Goal: Task Accomplishment & Management: Manage account settings

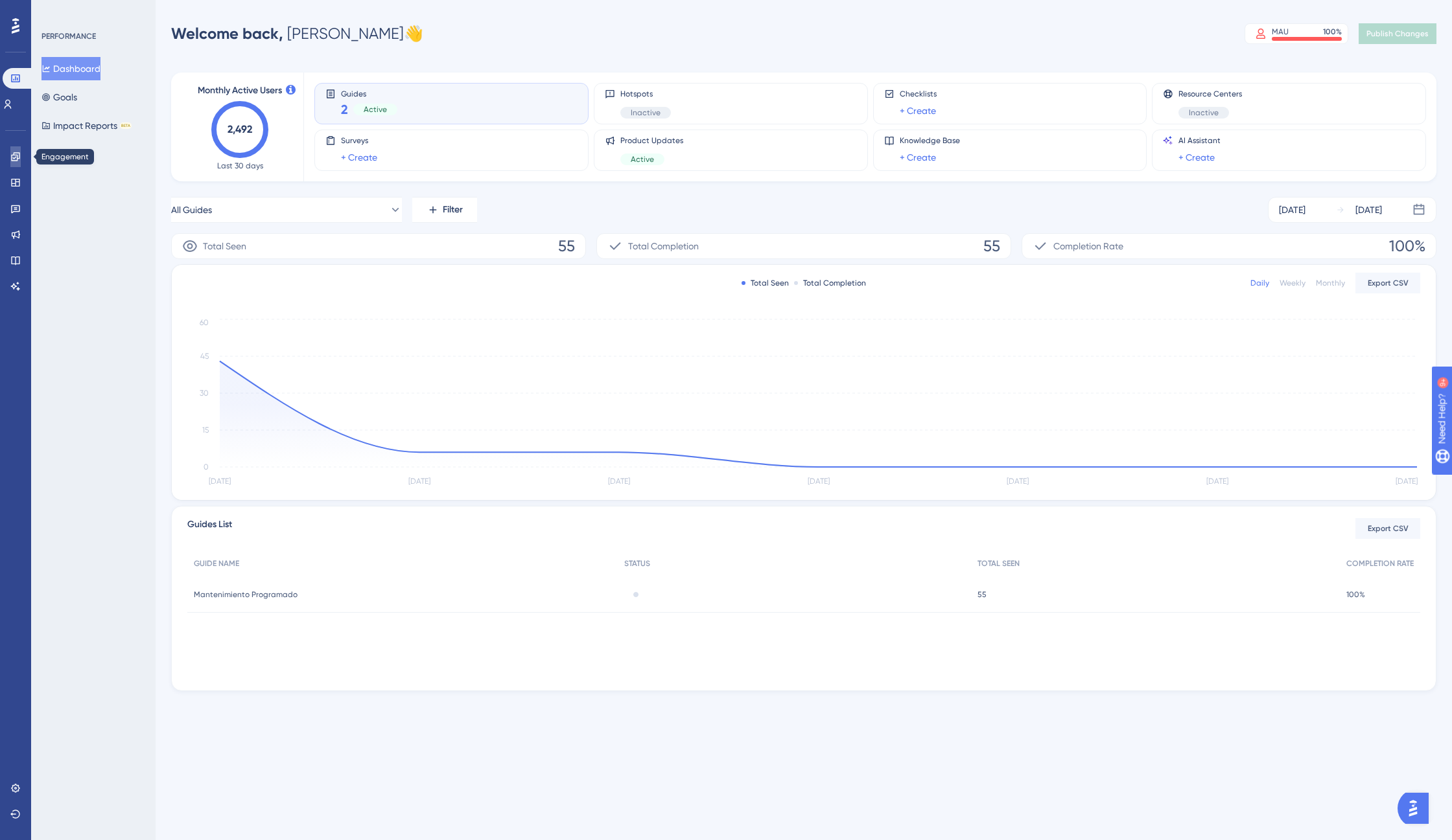
click at [12, 161] on icon at bounding box center [15, 156] width 10 height 10
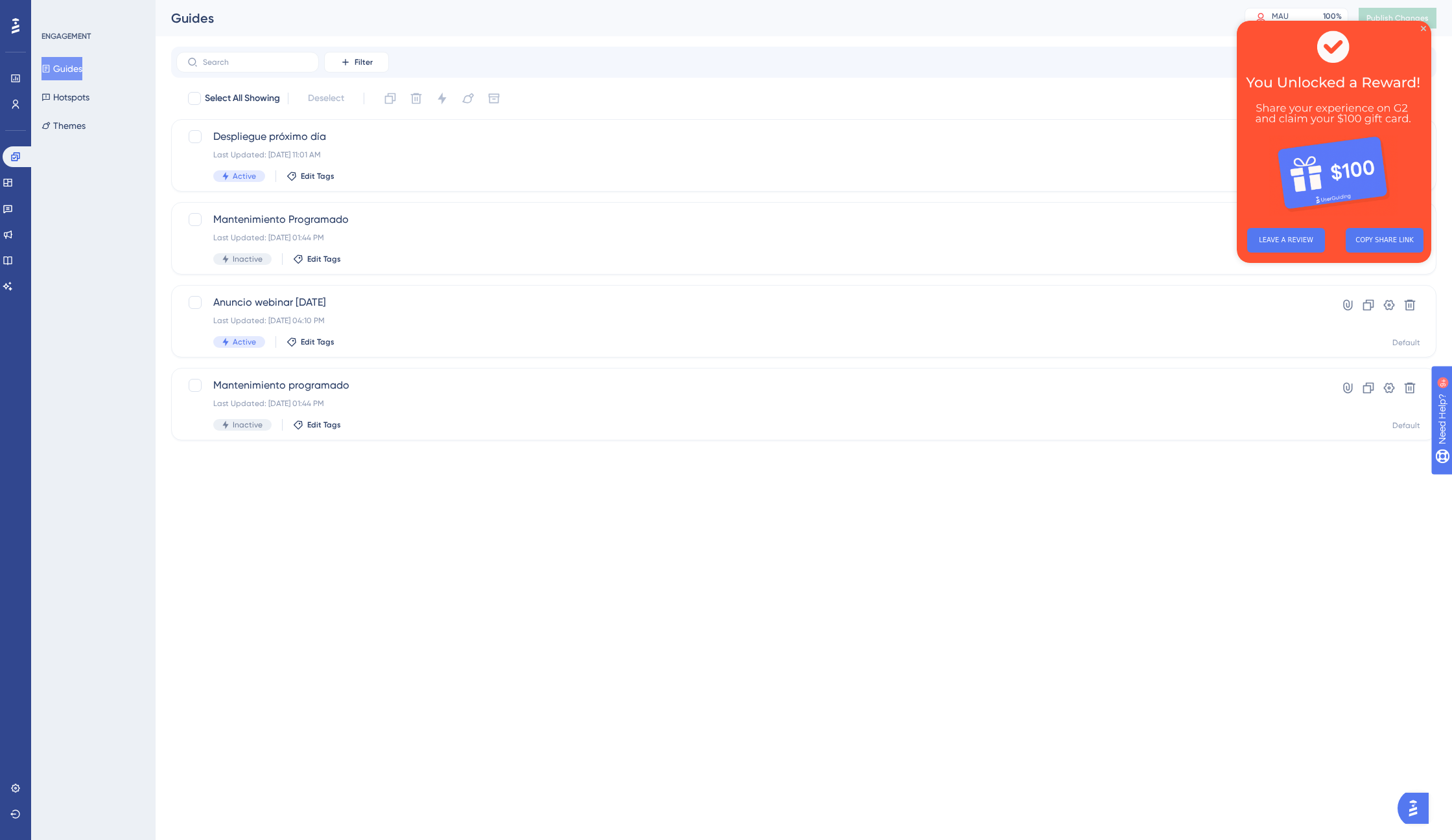
click at [1420, 22] on img at bounding box center [1334, 119] width 194 height 197
click at [1421, 28] on icon "Close Preview" at bounding box center [1423, 28] width 5 height 5
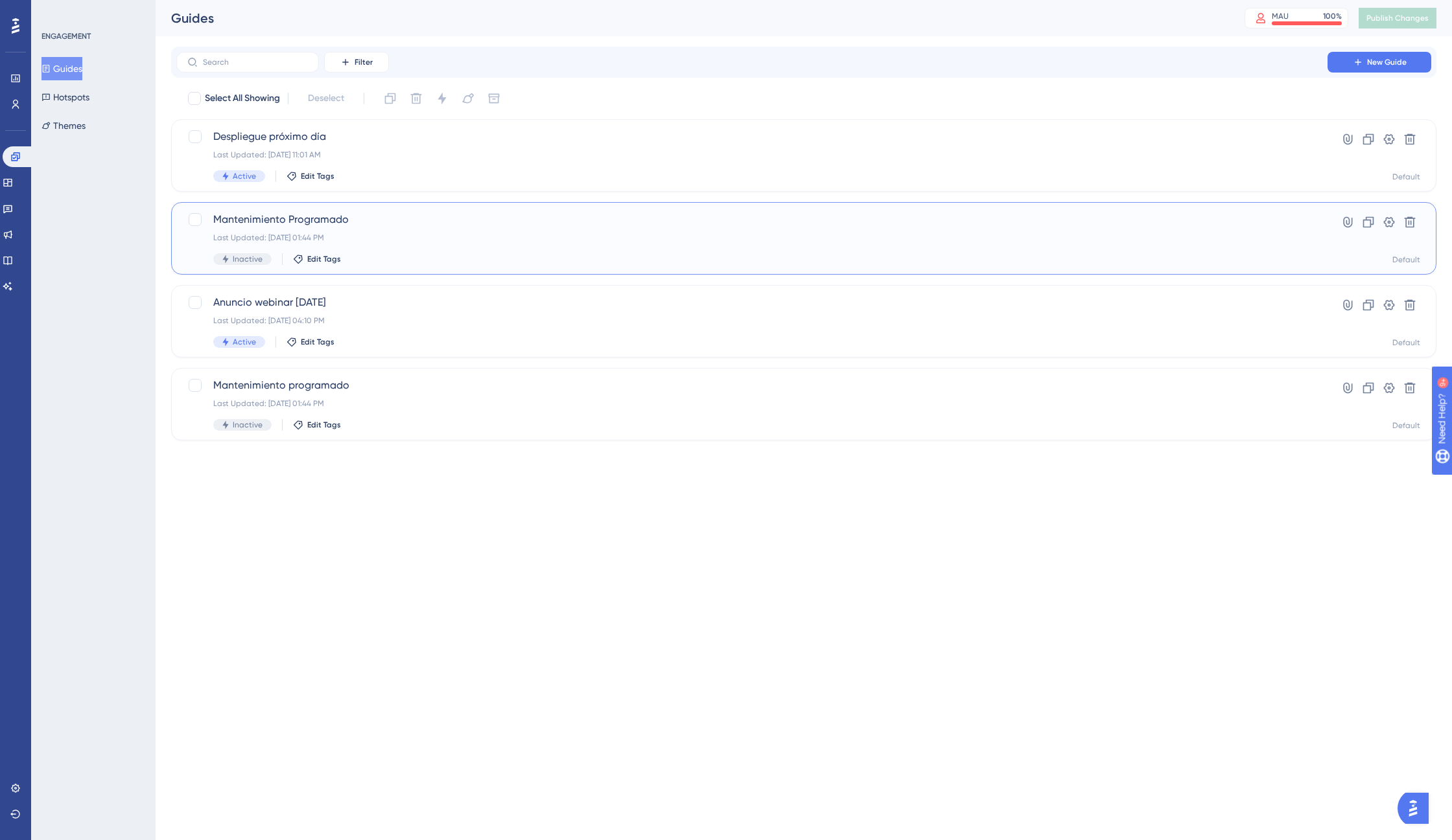
click at [464, 244] on div "Mantenimiento Programado Last Updated: Aug 29 2025, 01:44 PM Inactive Edit Tags" at bounding box center [751, 238] width 1077 height 53
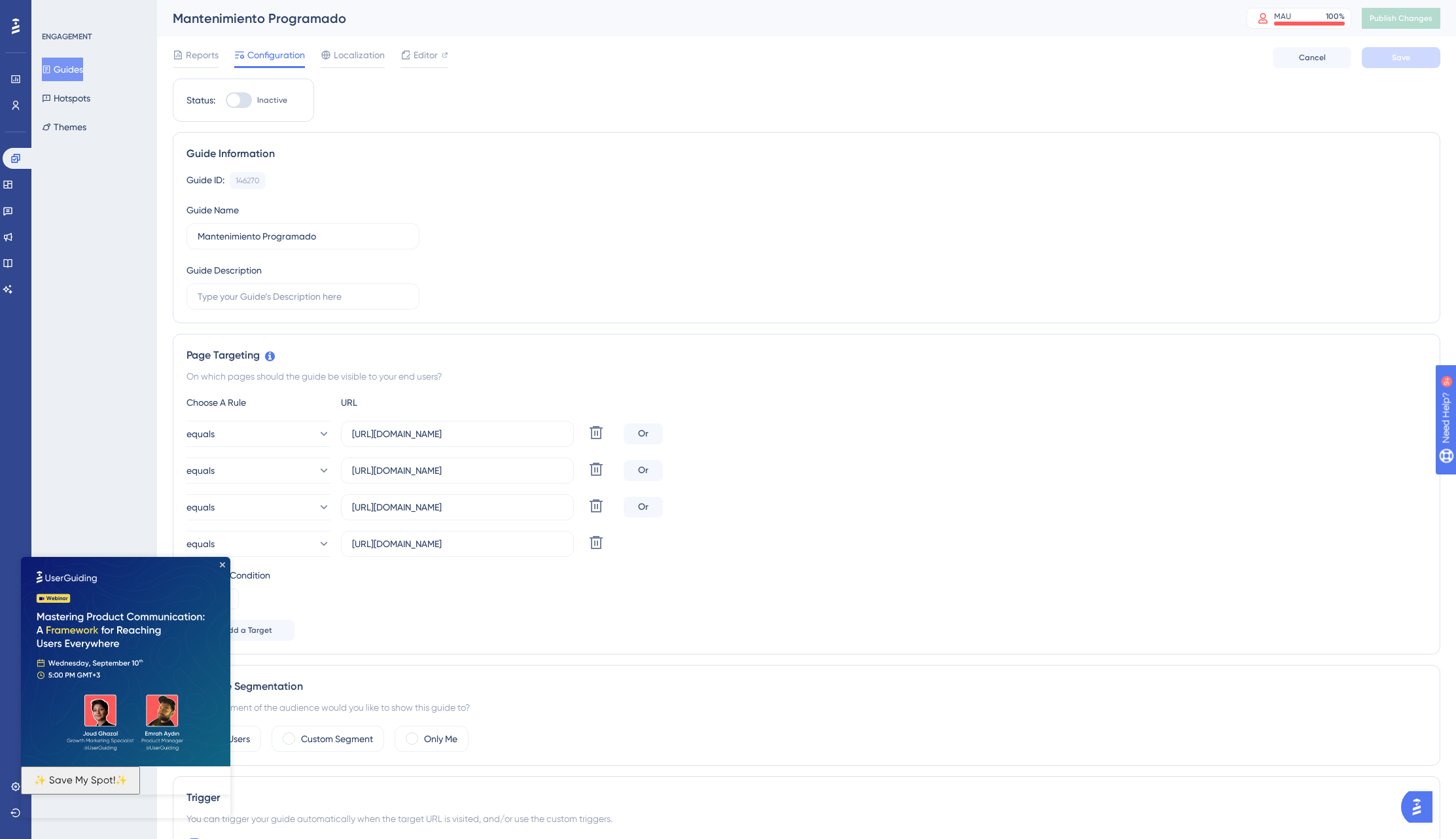
click at [240, 99] on div at bounding box center [233, 100] width 13 height 13
click at [226, 100] on input "Inactive" at bounding box center [225, 100] width 1 height 1
checkbox input "true"
click at [225, 558] on img at bounding box center [126, 661] width 210 height 210
click at [222, 564] on icon "Close Preview" at bounding box center [222, 564] width 5 height 5
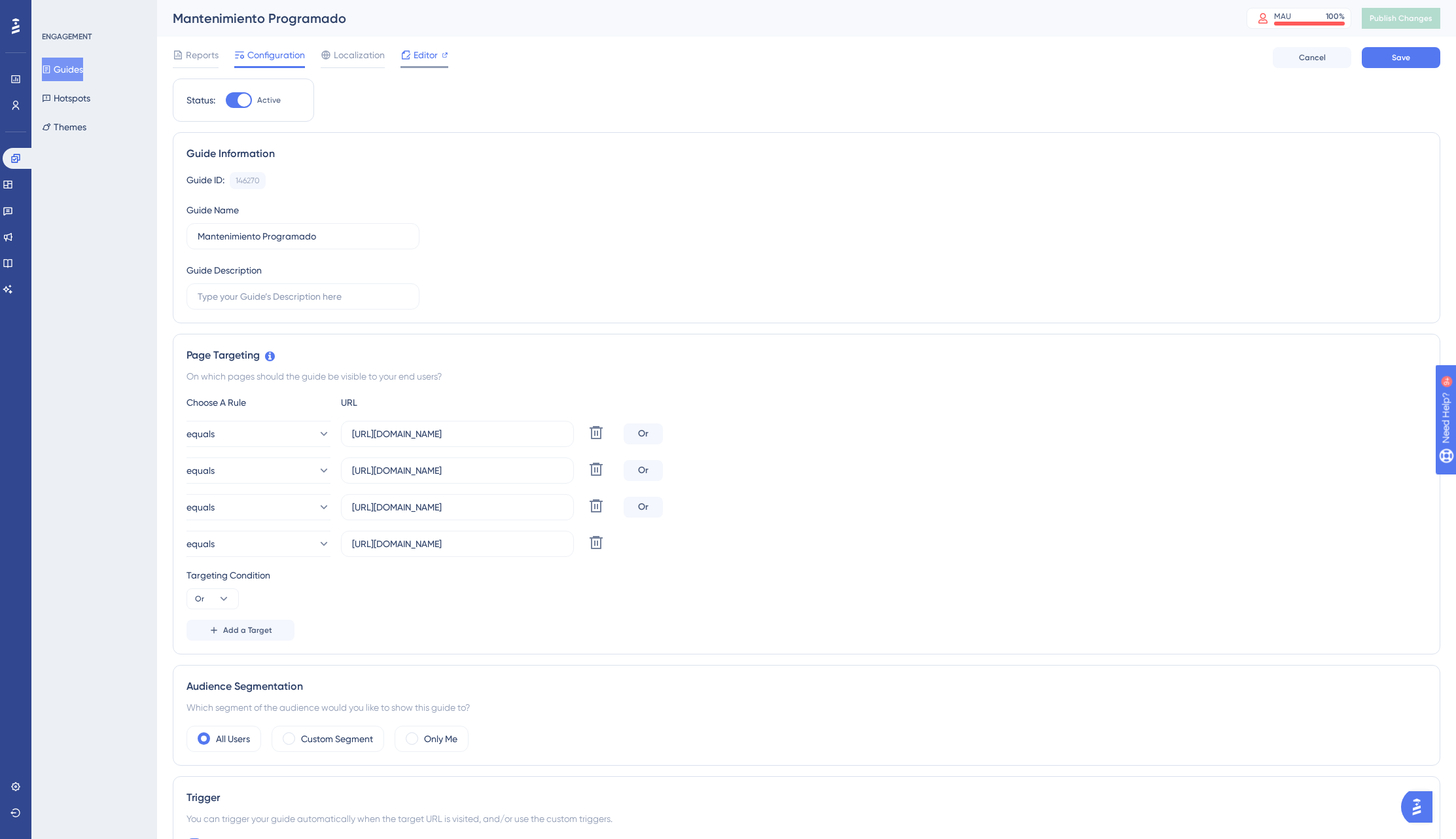
click at [419, 55] on span "Editor" at bounding box center [426, 55] width 24 height 16
click at [248, 100] on div at bounding box center [239, 100] width 26 height 16
click at [226, 100] on input "Inactive" at bounding box center [225, 100] width 1 height 1
checkbox input "true"
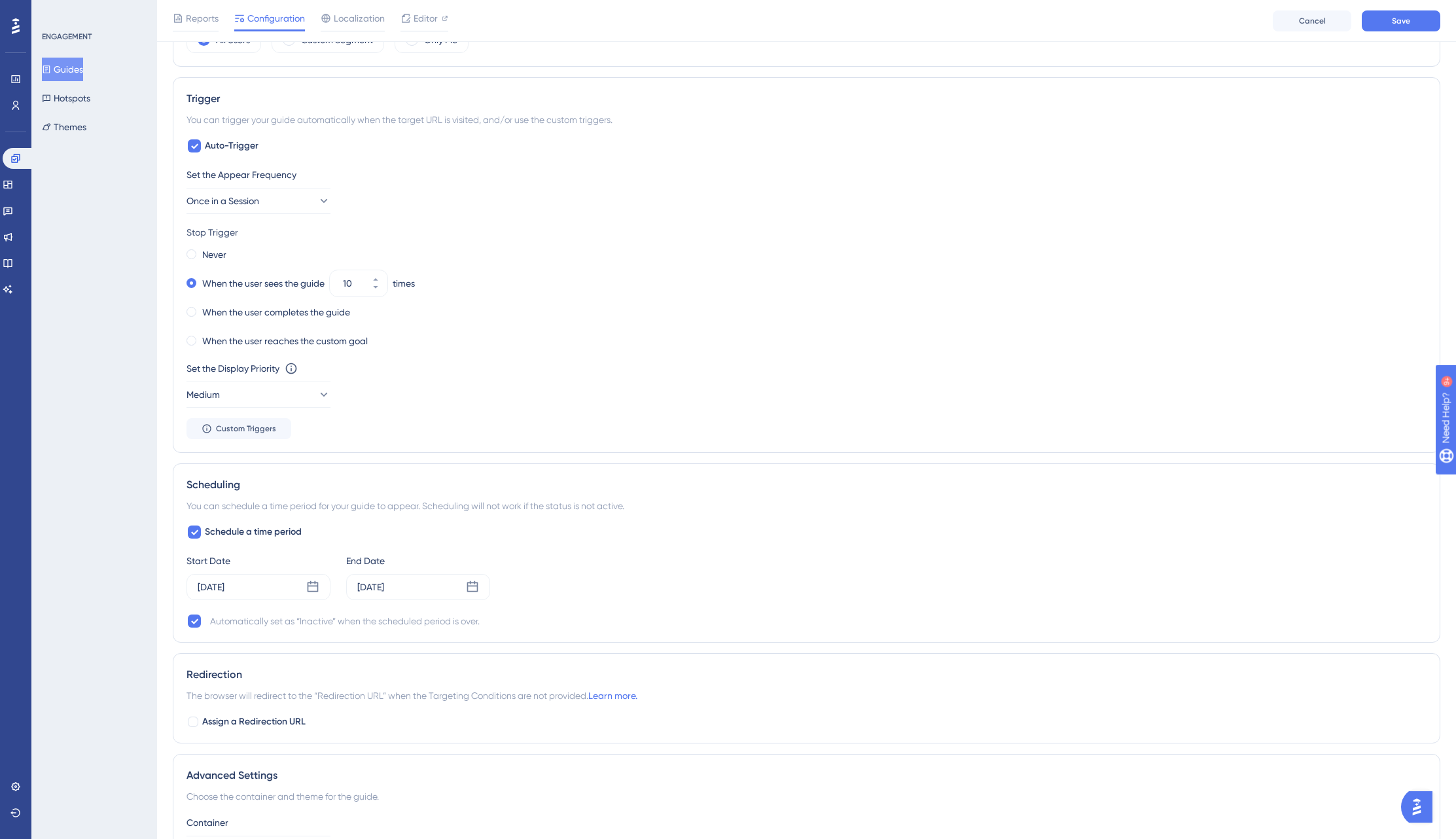
scroll to position [785, 0]
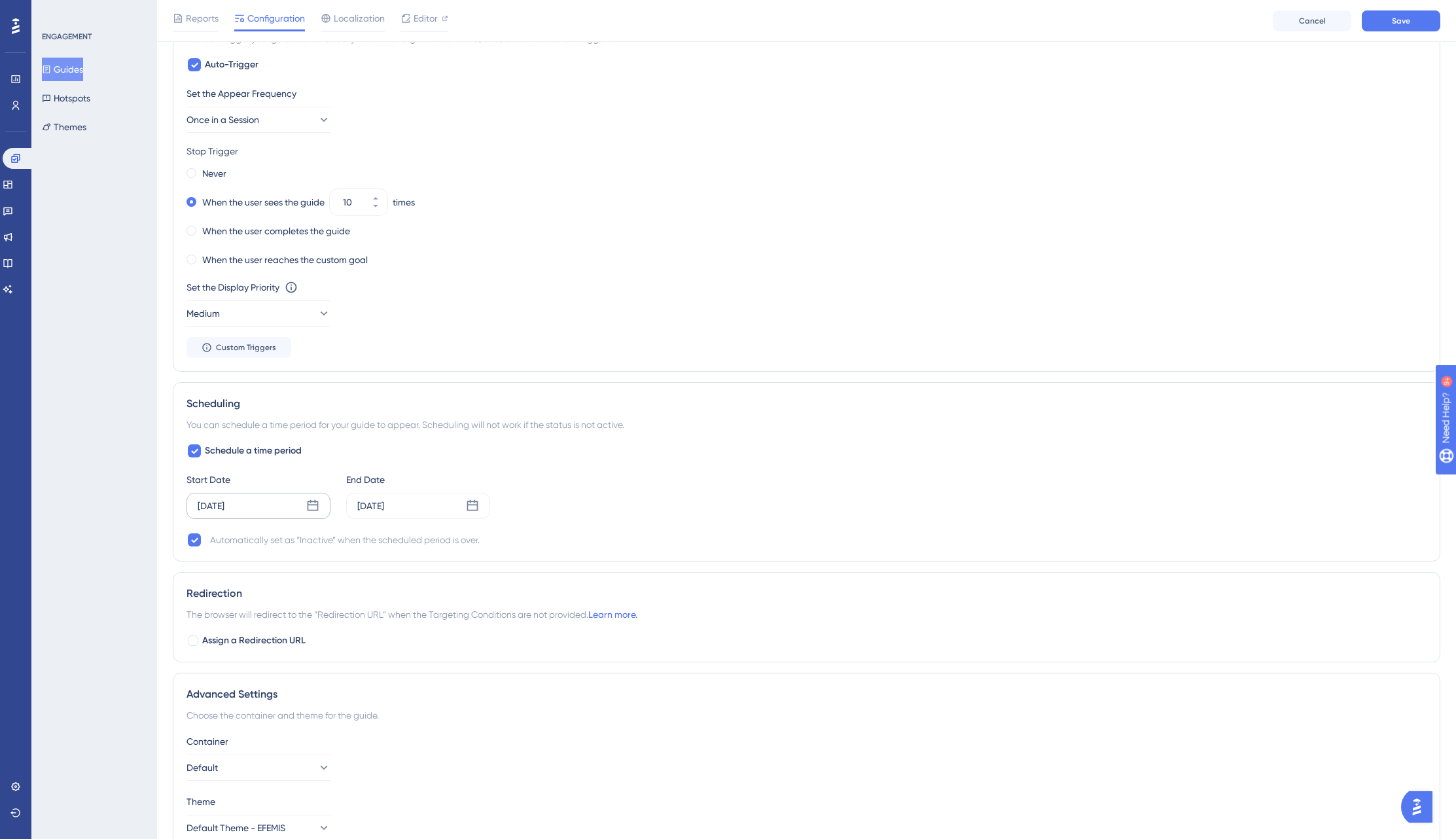
click at [314, 501] on icon at bounding box center [313, 504] width 11 height 11
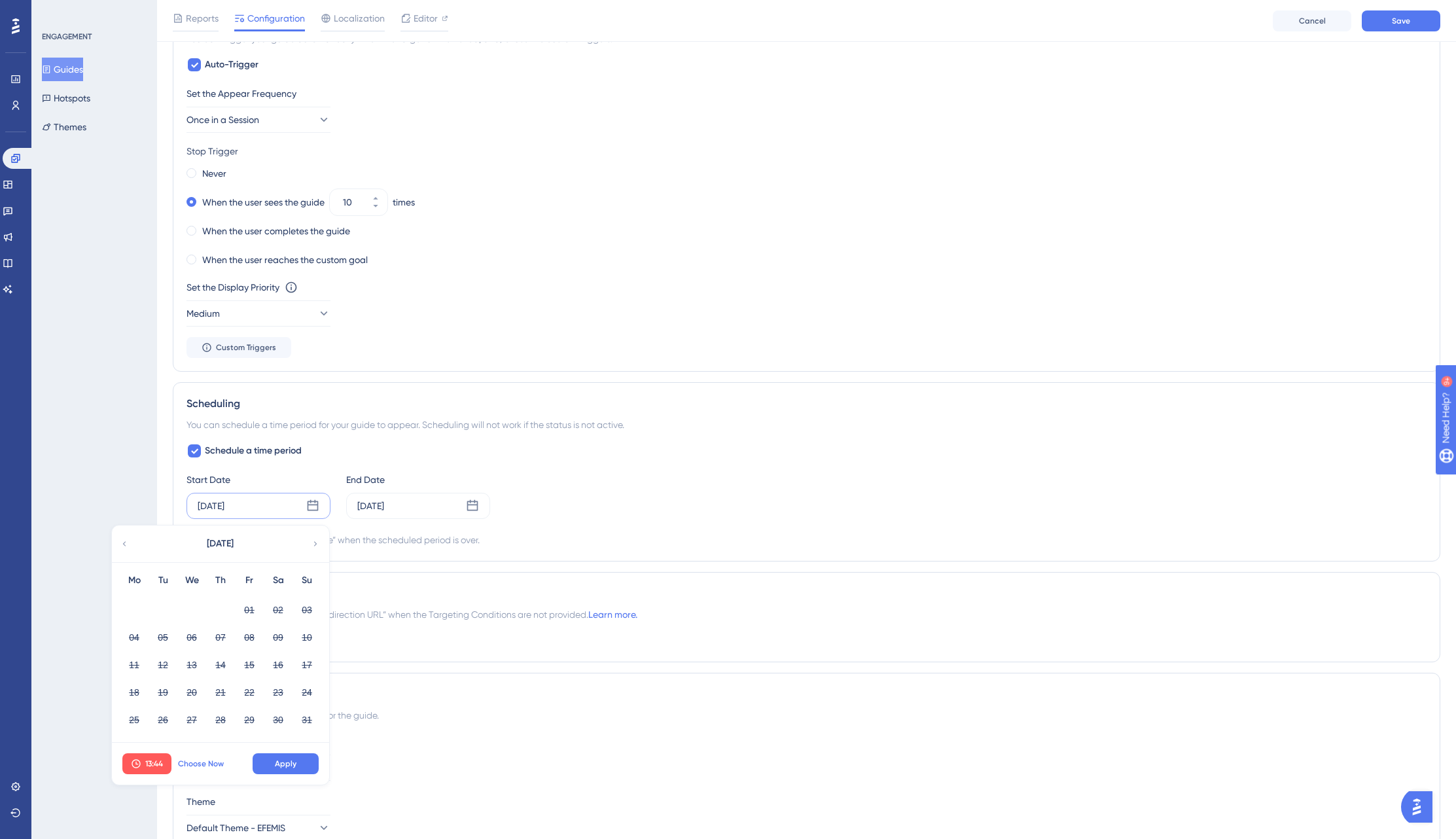
click at [193, 764] on span "Choose Now" at bounding box center [201, 763] width 46 height 10
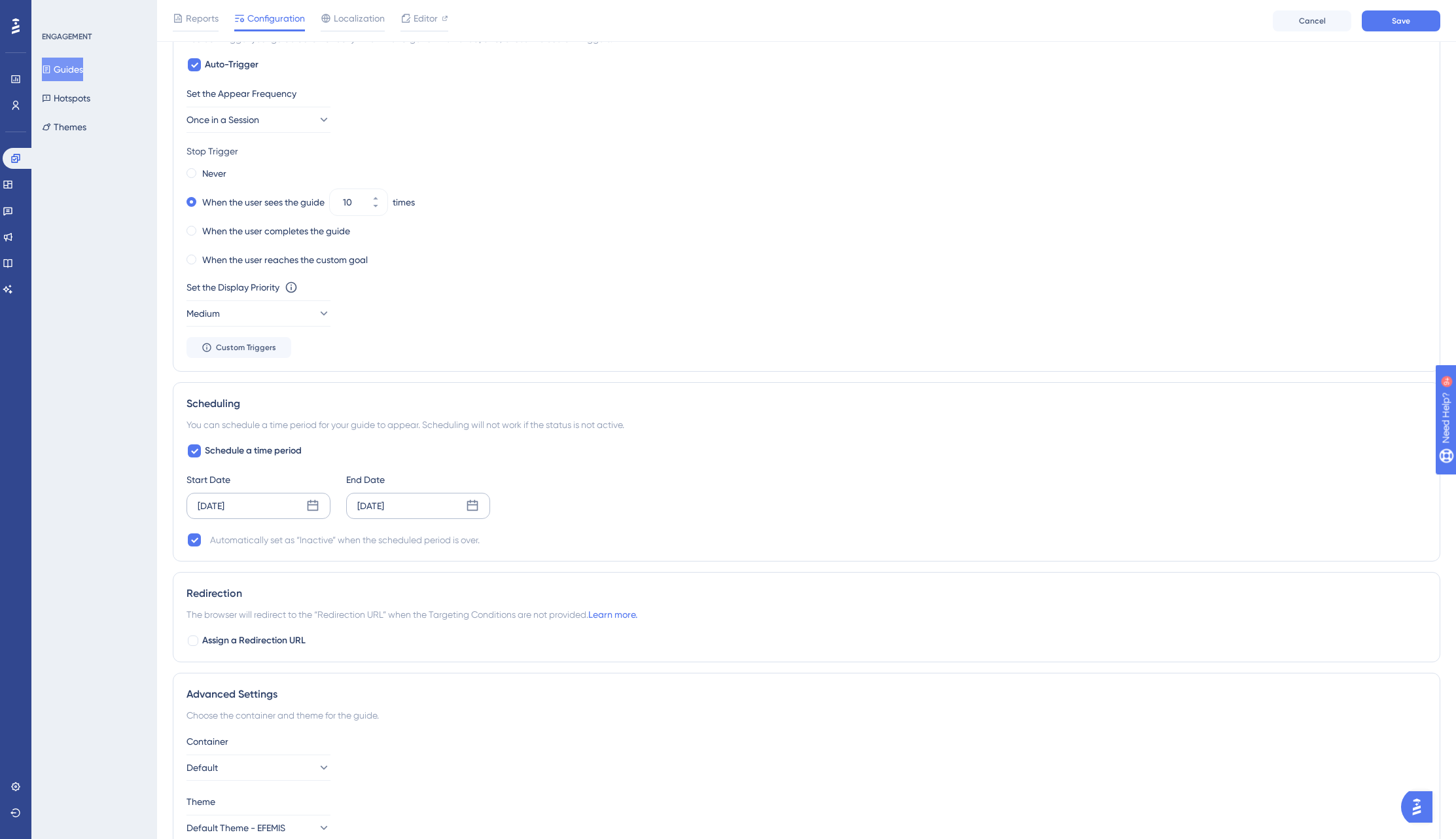
click at [470, 507] on icon at bounding box center [472, 505] width 13 height 13
click at [475, 543] on icon at bounding box center [475, 543] width 9 height 12
click at [465, 607] on button "07" at bounding box center [467, 609] width 22 height 22
click at [439, 765] on span "Apply" at bounding box center [446, 763] width 22 height 10
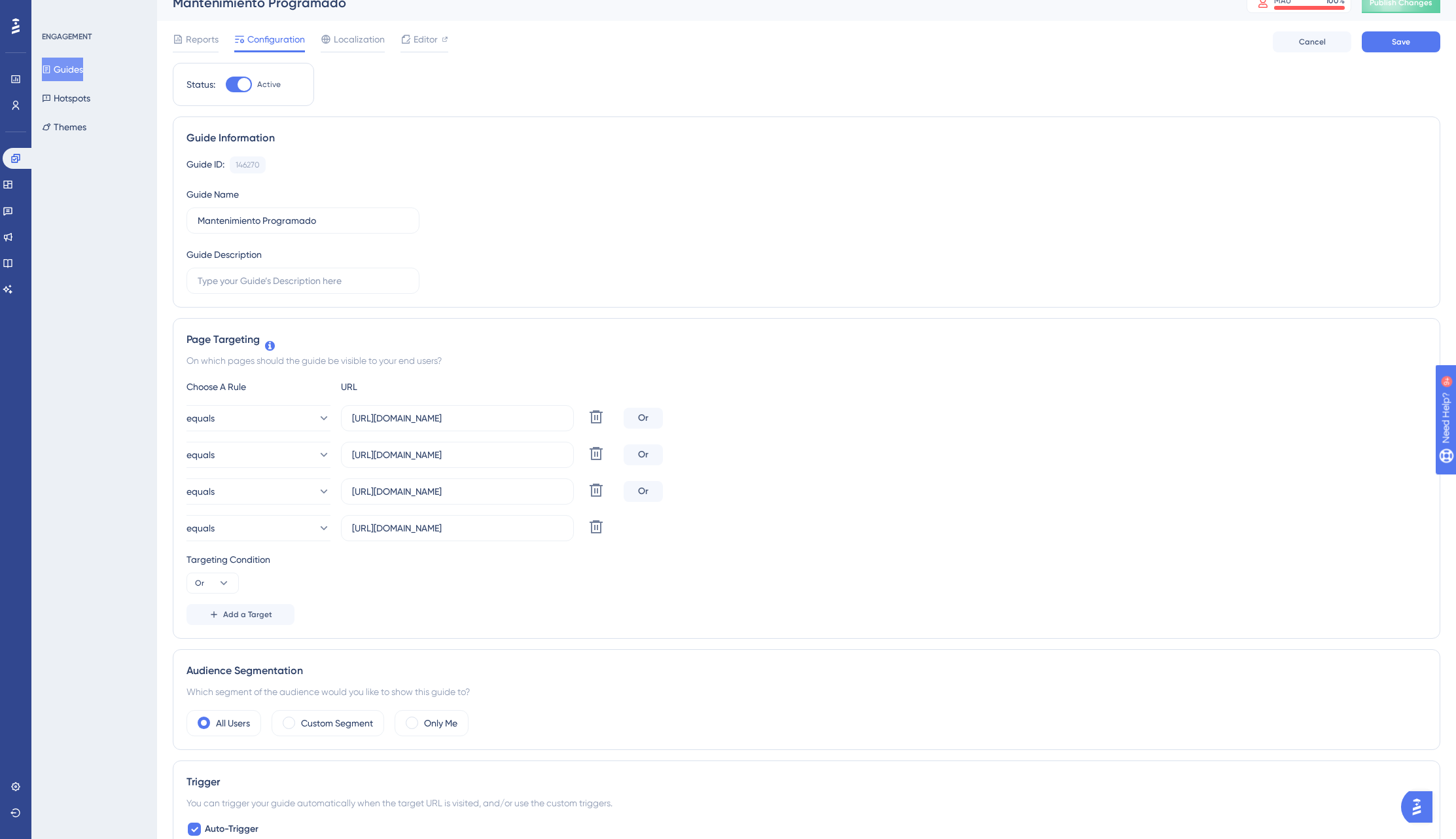
scroll to position [0, 0]
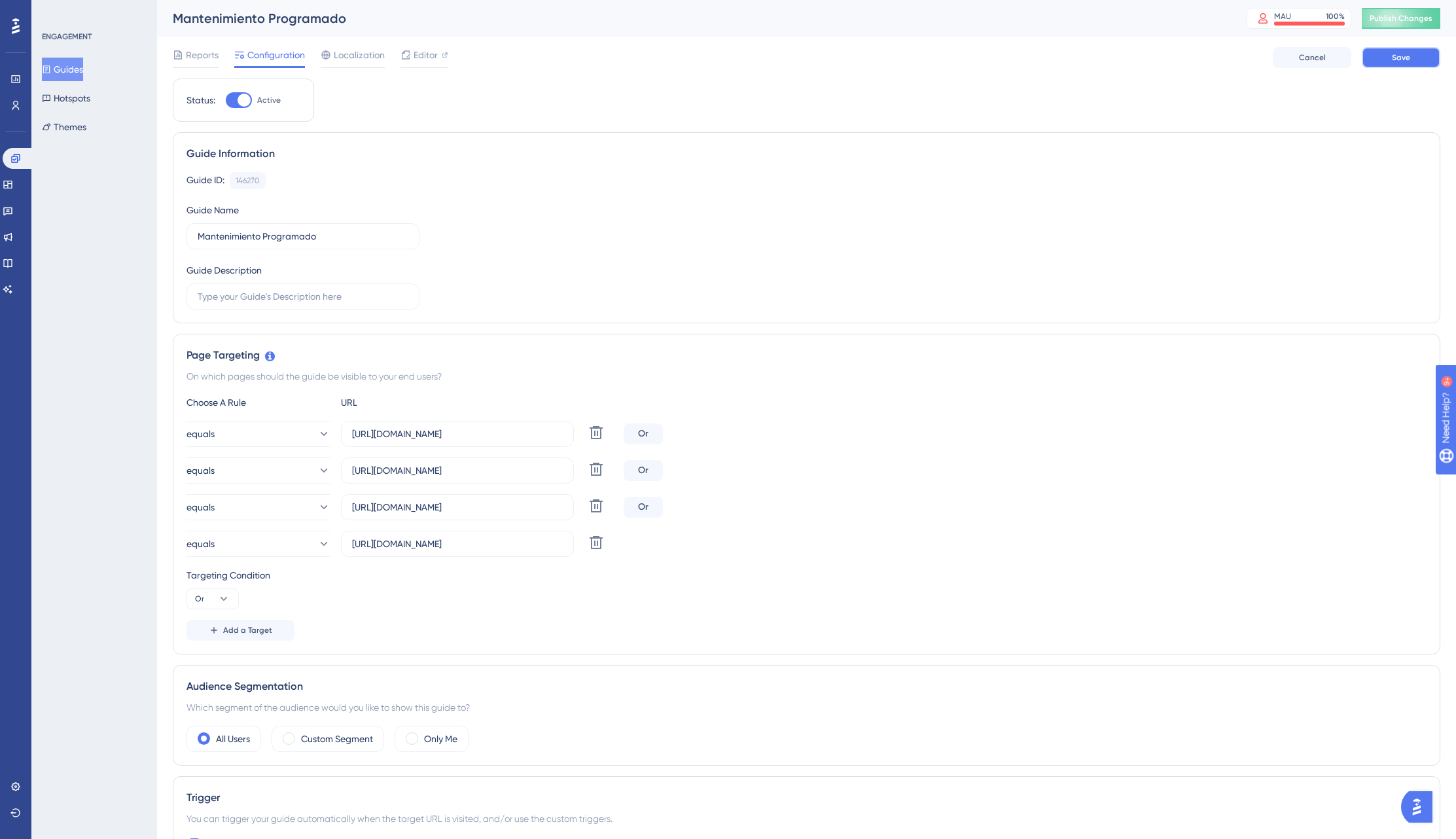
click at [1407, 62] on span "Save" at bounding box center [1401, 57] width 18 height 10
click at [1404, 26] on button "Publish Changes" at bounding box center [1401, 18] width 79 height 21
